Goal: Find specific page/section

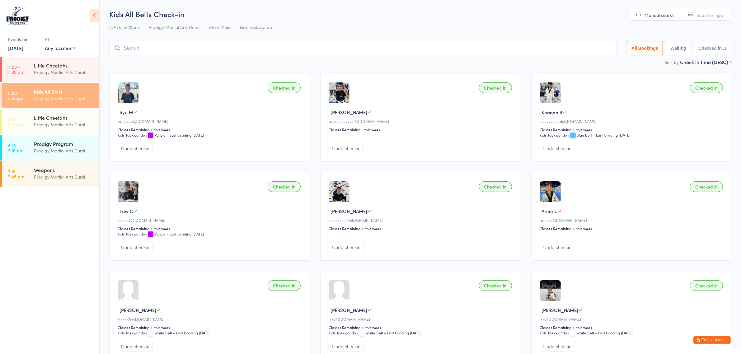
click at [709, 342] on button "Exit kiosk mode" at bounding box center [712, 340] width 37 height 7
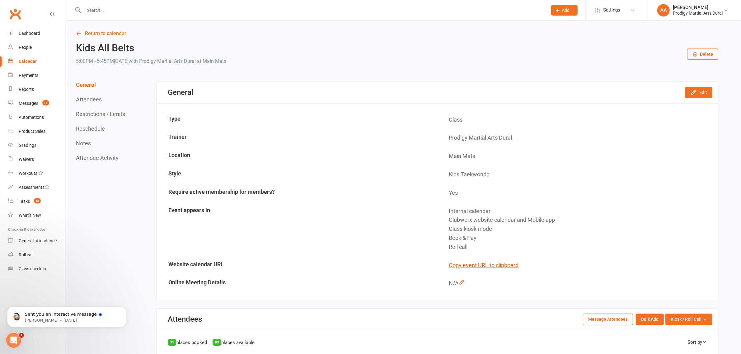
click at [312, 2] on div at bounding box center [309, 10] width 469 height 20
click at [248, 12] on input "text" at bounding box center [312, 10] width 461 height 9
click at [384, 10] on input "text" at bounding box center [312, 10] width 461 height 9
click at [406, 15] on div "[PERSON_NAME] [PERSON_NAME] [PERSON_NAME] [EMAIL_ADDRESS][DOMAIN_NAME] Actions" at bounding box center [309, 10] width 469 height 20
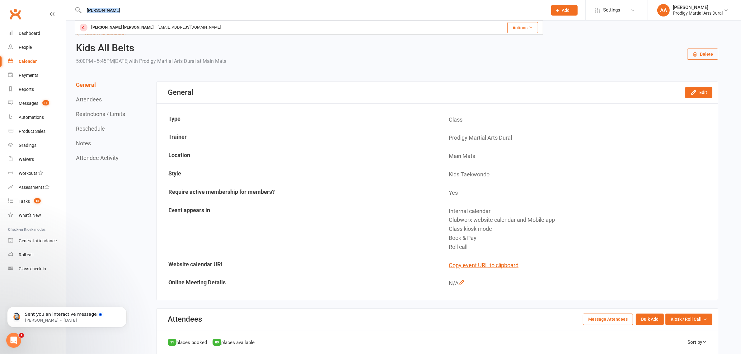
click at [406, 15] on div "[PERSON_NAME] [PERSON_NAME] [PERSON_NAME] [EMAIL_ADDRESS][DOMAIN_NAME] Actions" at bounding box center [309, 10] width 469 height 20
click at [401, 15] on div "[PERSON_NAME] [PERSON_NAME] [PERSON_NAME] [EMAIL_ADDRESS][DOMAIN_NAME] Actions" at bounding box center [309, 10] width 469 height 20
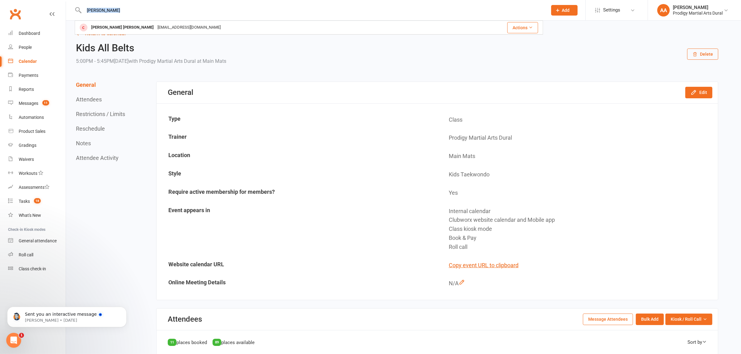
click at [401, 15] on div "[PERSON_NAME] [PERSON_NAME] [PERSON_NAME] [EMAIL_ADDRESS][DOMAIN_NAME] Actions" at bounding box center [309, 10] width 469 height 20
click at [173, 2] on div "[PERSON_NAME] [PERSON_NAME] [PERSON_NAME] [EMAIL_ADDRESS][DOMAIN_NAME] Actions" at bounding box center [309, 10] width 469 height 20
click at [104, 7] on input "[PERSON_NAME]" at bounding box center [312, 10] width 461 height 9
type input "t"
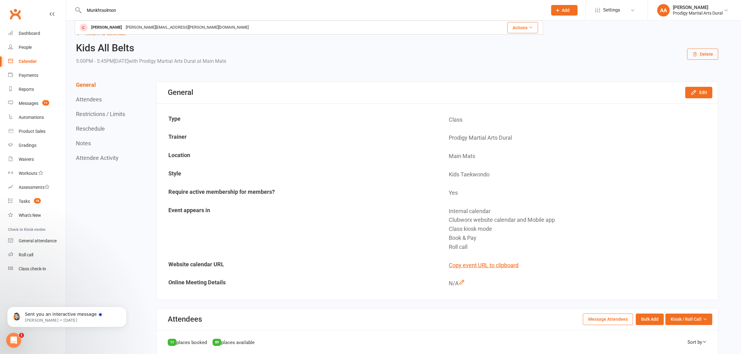
click at [103, 6] on input "Munkhtsolmon" at bounding box center [312, 10] width 461 height 9
type input "GamzF"
